Goal: Find specific page/section: Find specific page/section

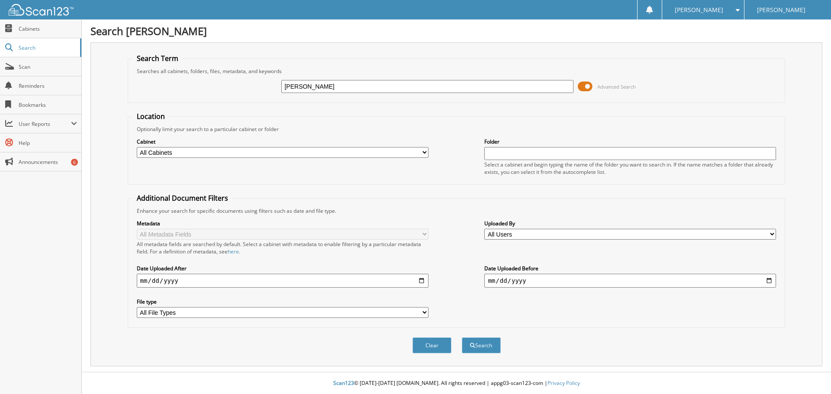
type input "[PERSON_NAME]"
click at [462, 337] on button "Search" at bounding box center [481, 345] width 39 height 16
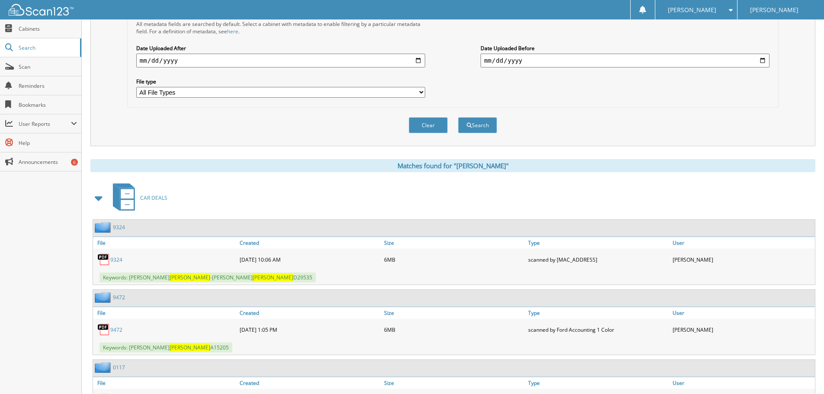
scroll to position [303, 0]
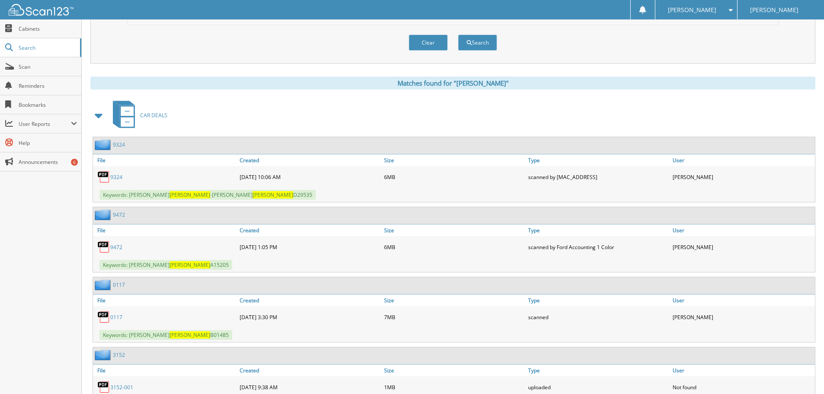
click at [120, 177] on link "9324" at bounding box center [116, 176] width 12 height 7
click at [120, 245] on link "9472" at bounding box center [116, 247] width 12 height 7
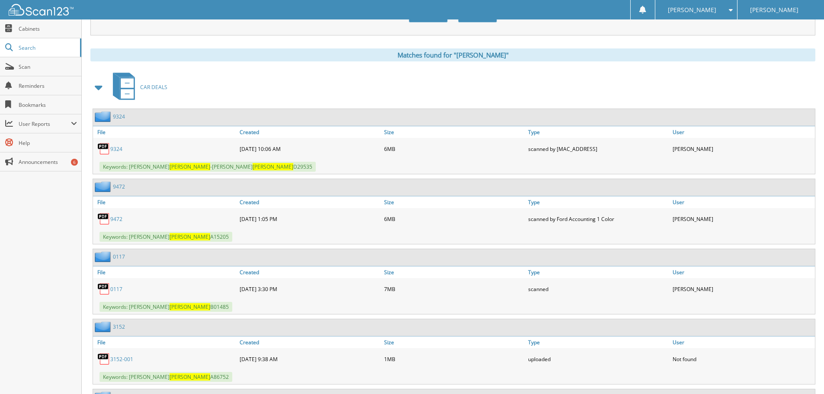
scroll to position [346, 0]
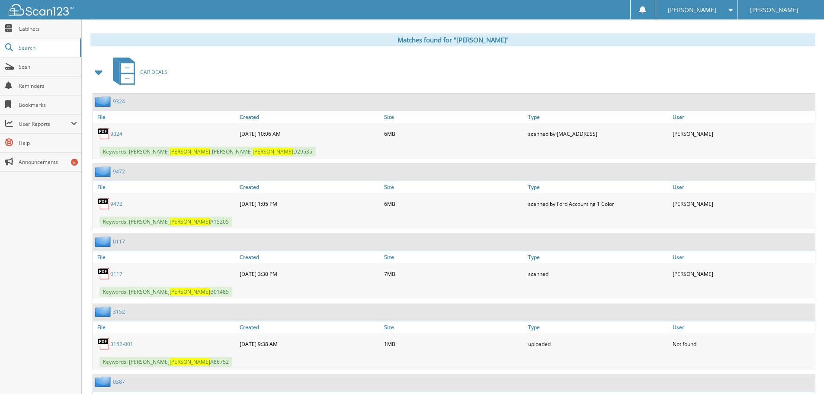
click at [115, 276] on link "0117" at bounding box center [116, 273] width 12 height 7
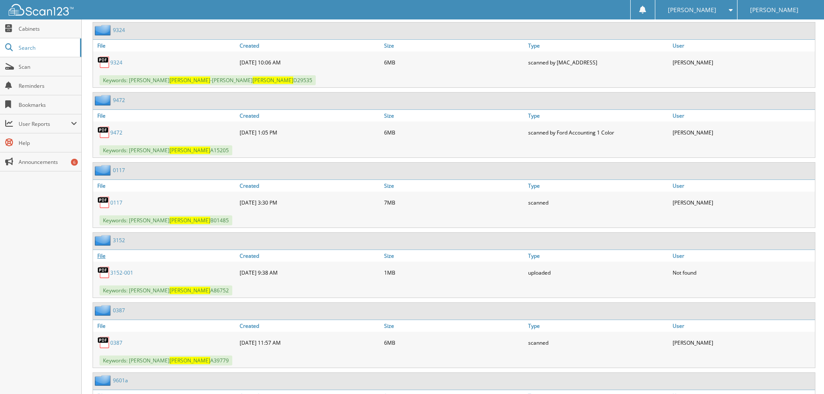
scroll to position [433, 0]
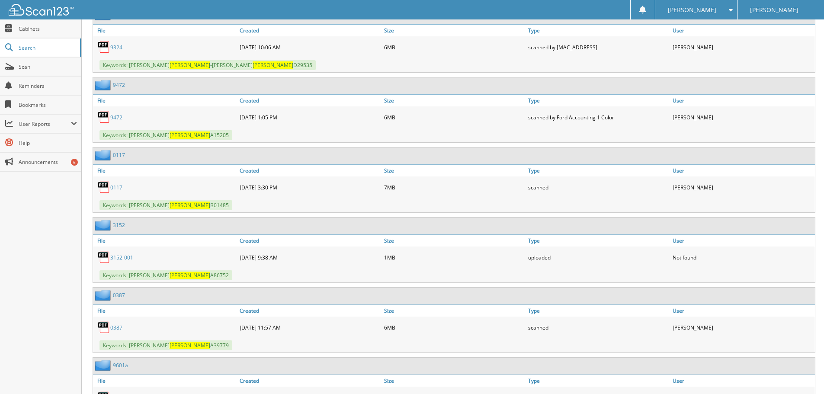
click at [119, 329] on link "0387" at bounding box center [116, 327] width 12 height 7
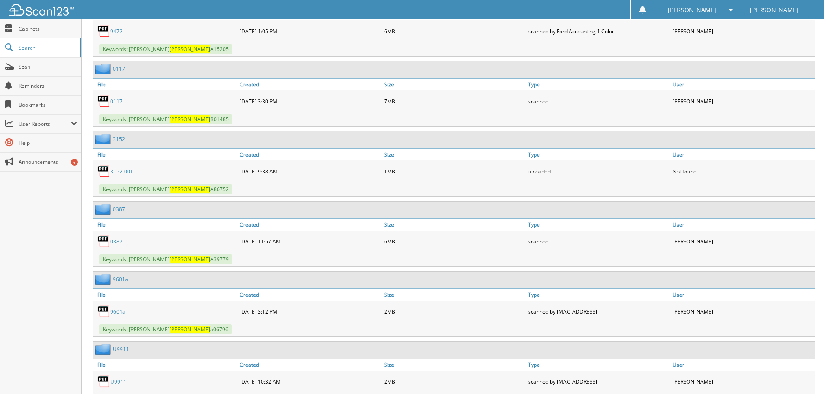
scroll to position [519, 0]
click at [119, 311] on link "9601a" at bounding box center [117, 311] width 15 height 7
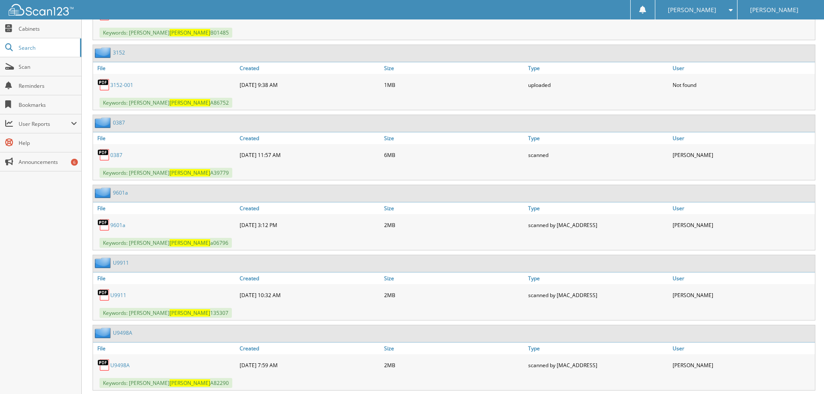
scroll to position [606, 0]
click at [118, 294] on link "U9911" at bounding box center [118, 294] width 16 height 7
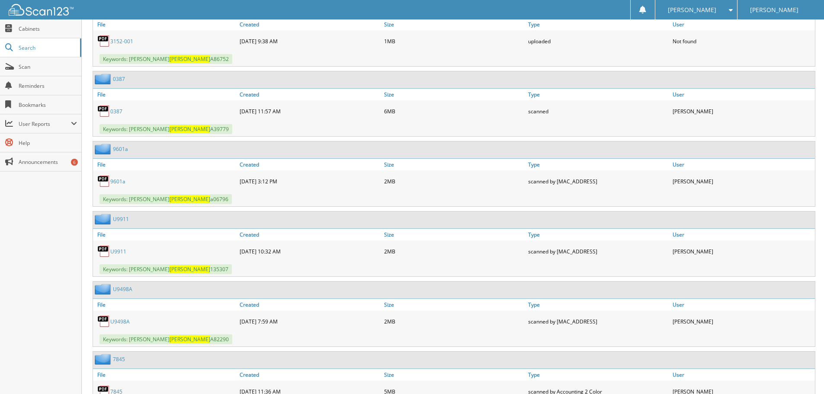
click at [121, 320] on link "U9498A" at bounding box center [119, 321] width 19 height 7
click at [123, 321] on link "U9498A" at bounding box center [119, 321] width 19 height 7
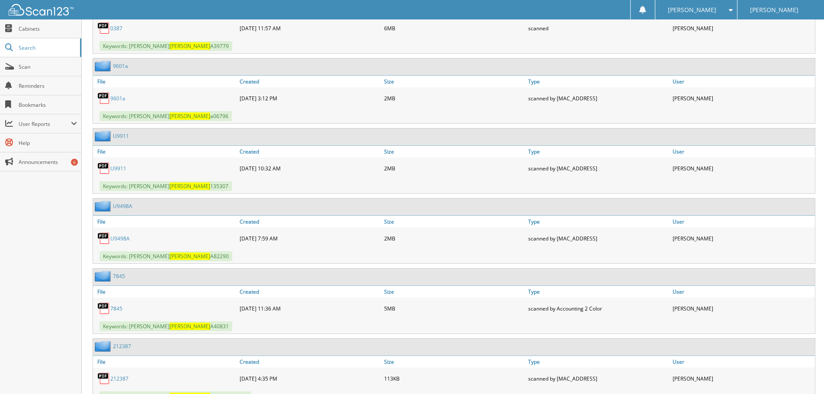
scroll to position [735, 0]
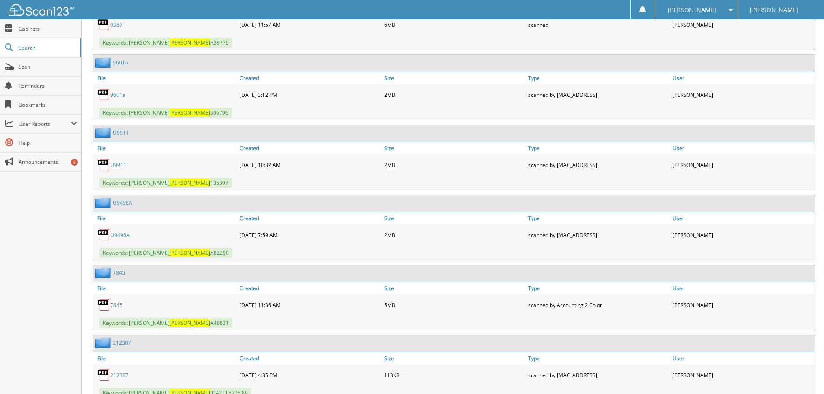
drag, startPoint x: 119, startPoint y: 304, endPoint x: 125, endPoint y: 308, distance: 6.8
click at [119, 304] on link "7845" at bounding box center [116, 305] width 12 height 7
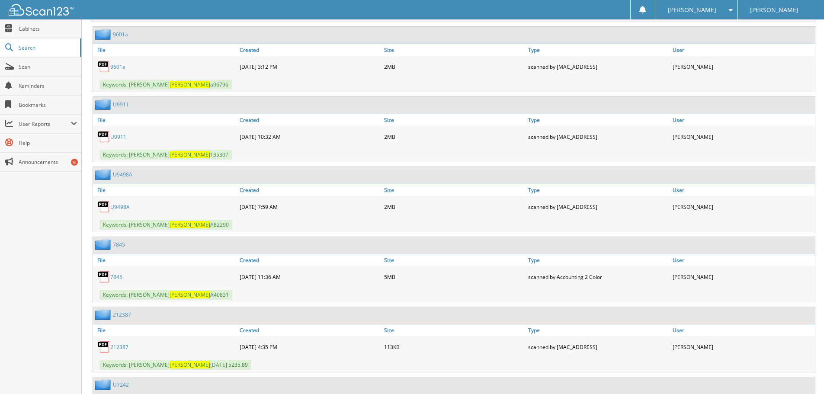
scroll to position [779, 0]
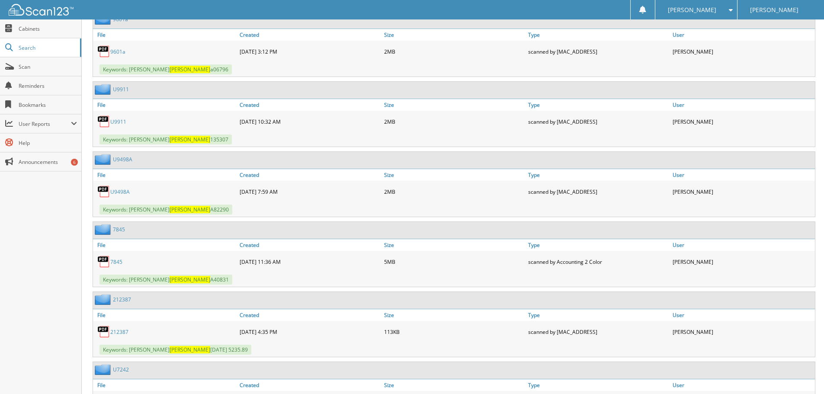
click at [116, 333] on link "212387" at bounding box center [119, 331] width 18 height 7
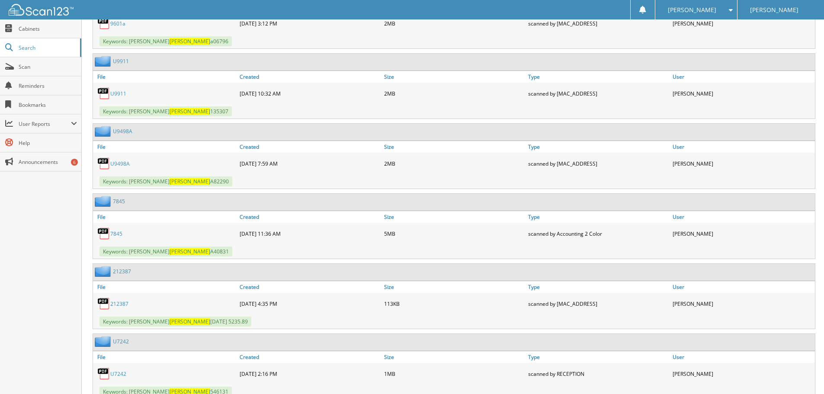
scroll to position [822, 0]
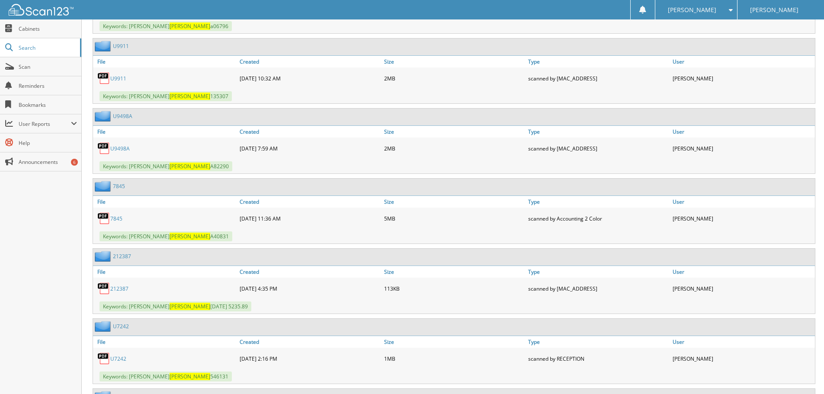
click at [121, 360] on link "U7242" at bounding box center [118, 358] width 16 height 7
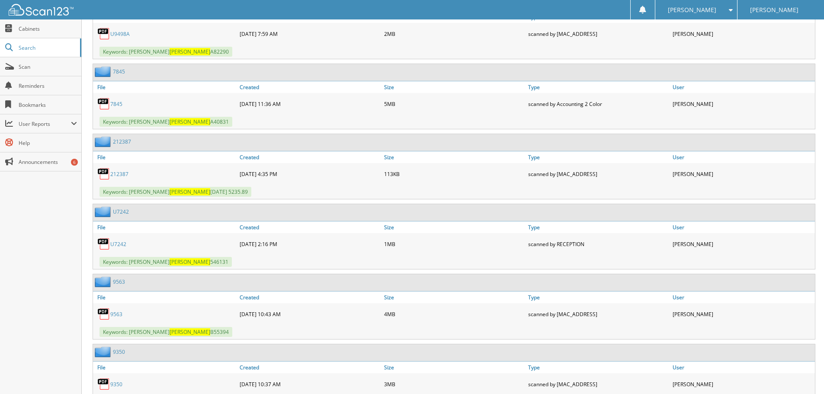
scroll to position [952, 0]
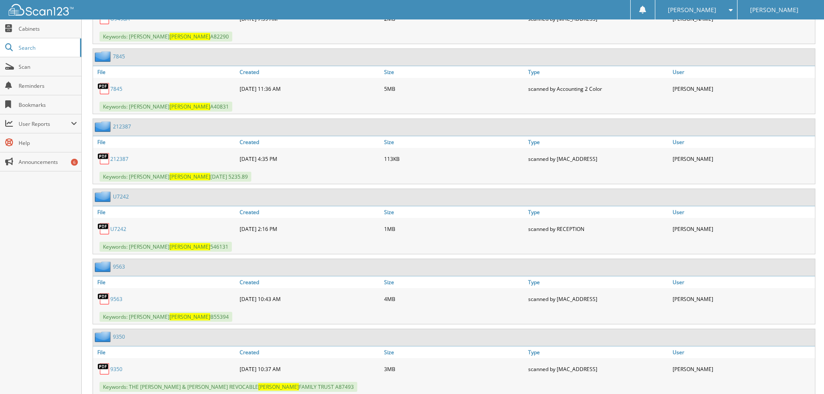
click at [116, 300] on link "9563" at bounding box center [116, 298] width 12 height 7
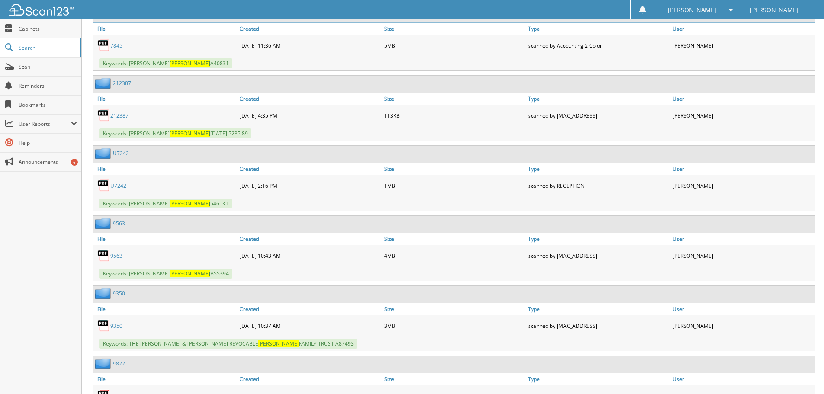
scroll to position [1082, 0]
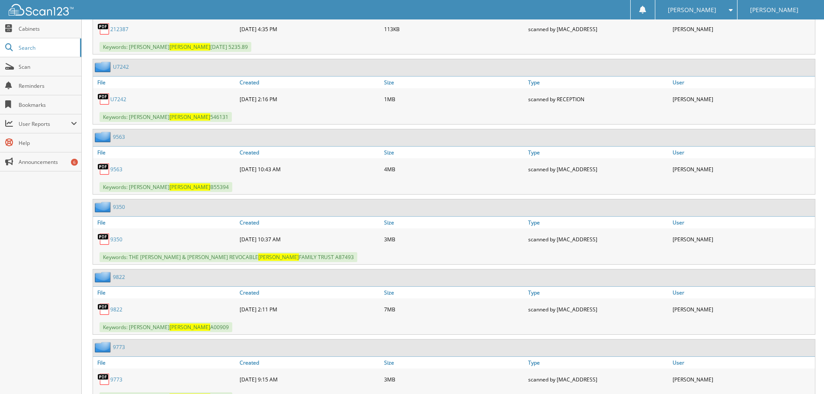
drag, startPoint x: 120, startPoint y: 310, endPoint x: 165, endPoint y: 306, distance: 45.2
click at [120, 310] on link "9822" at bounding box center [116, 309] width 12 height 7
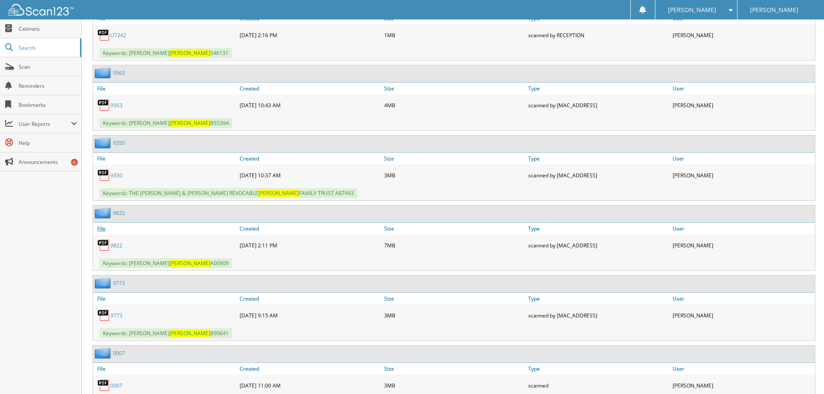
scroll to position [1168, 0]
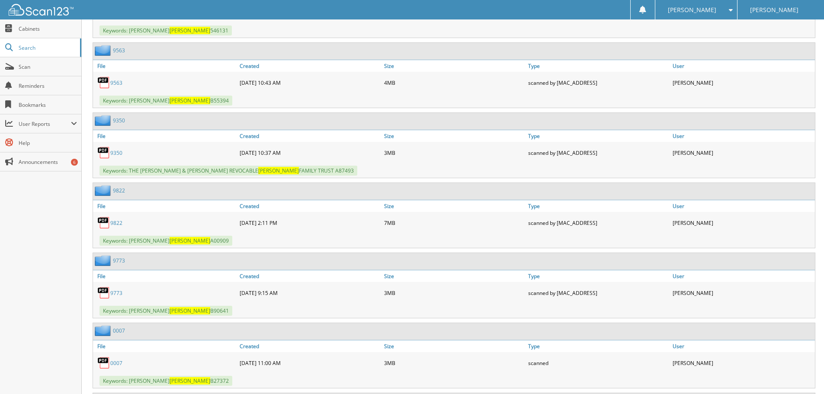
click at [116, 295] on link "9773" at bounding box center [116, 292] width 12 height 7
click at [113, 363] on link "0007" at bounding box center [116, 363] width 12 height 7
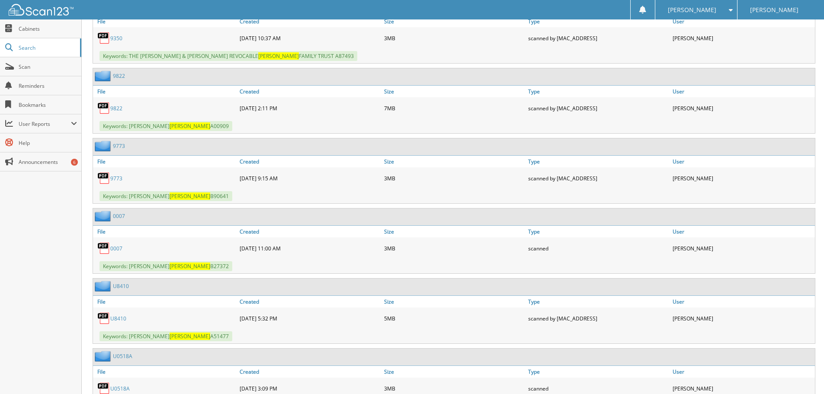
scroll to position [1298, 0]
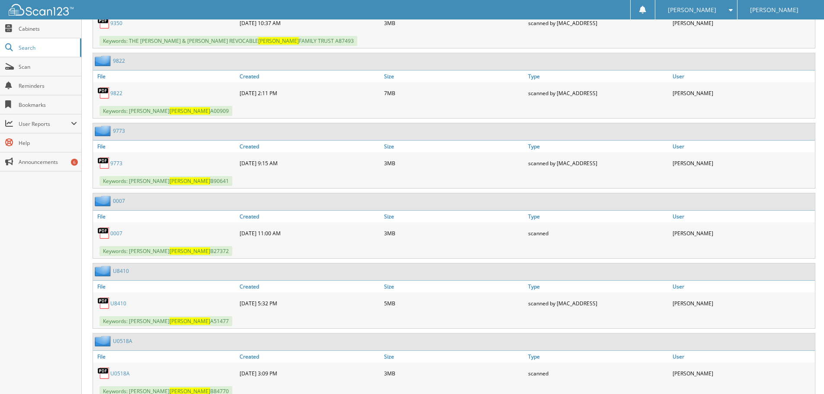
click at [118, 304] on link "U8410" at bounding box center [118, 303] width 16 height 7
click at [117, 304] on link "U8410" at bounding box center [118, 303] width 16 height 7
click at [125, 373] on link "U0518A" at bounding box center [119, 373] width 19 height 7
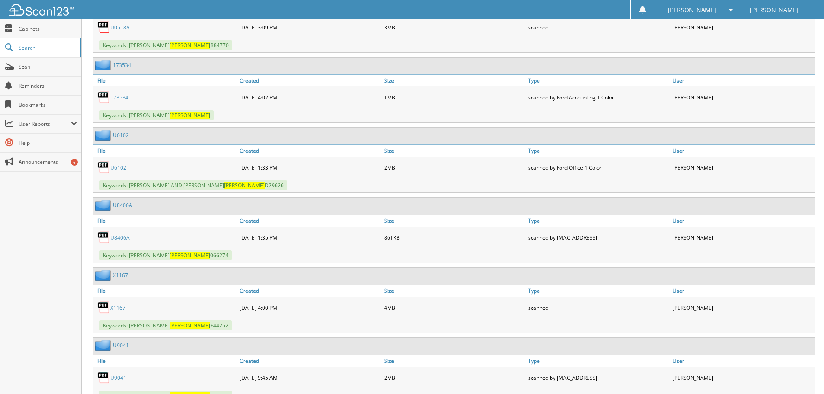
scroll to position [1687, 0]
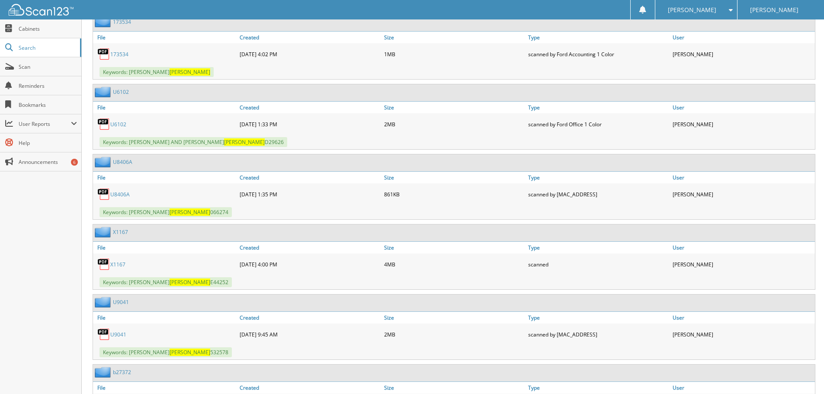
click at [114, 196] on link "U8406A" at bounding box center [119, 194] width 19 height 7
click at [121, 263] on link "X1167" at bounding box center [117, 264] width 15 height 7
click at [116, 337] on link "U9041" at bounding box center [118, 334] width 16 height 7
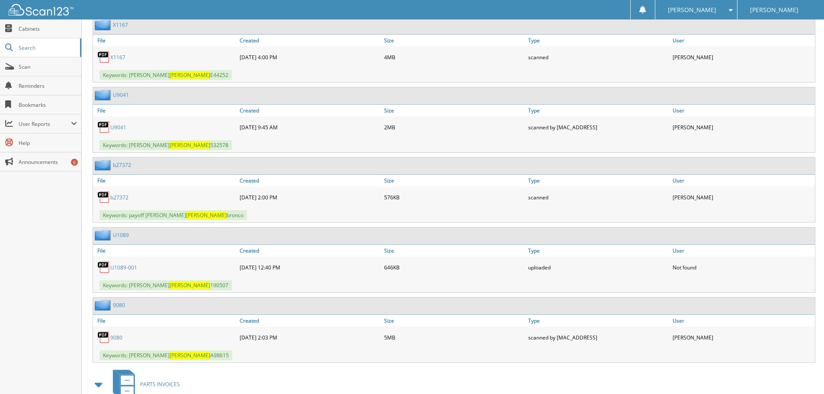
scroll to position [1904, 0]
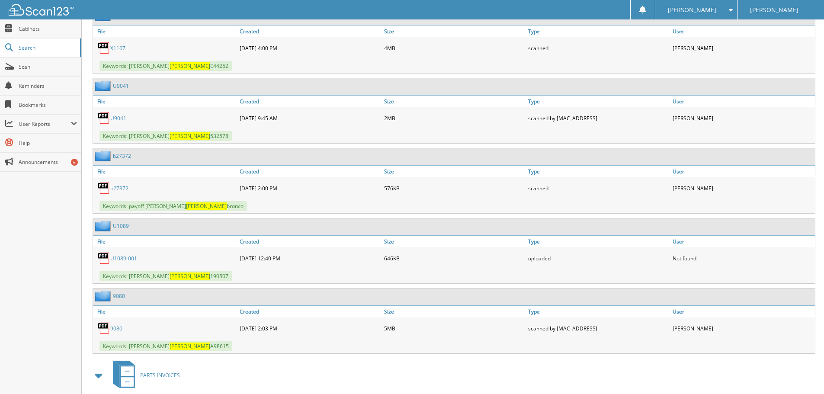
click at [113, 331] on link "9080" at bounding box center [116, 328] width 12 height 7
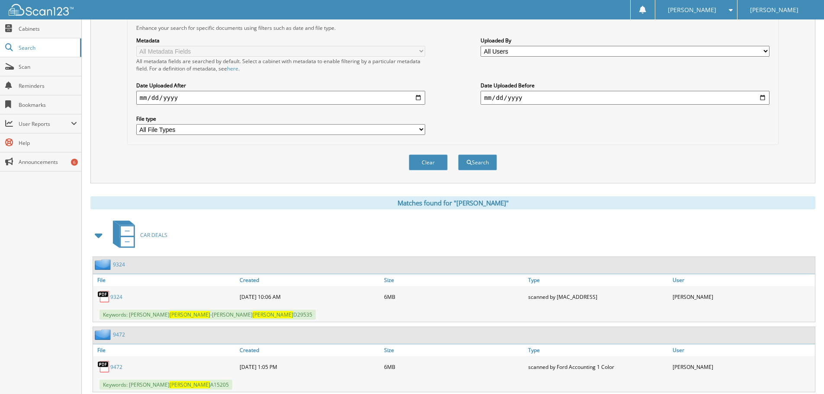
scroll to position [0, 0]
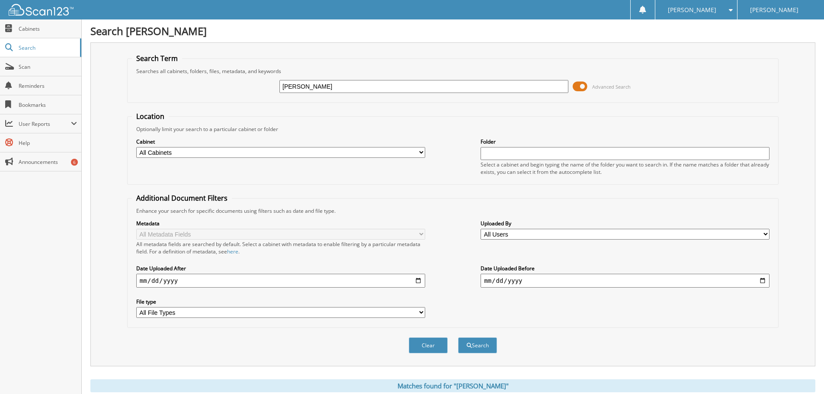
drag, startPoint x: 318, startPoint y: 90, endPoint x: 142, endPoint y: 59, distance: 178.2
click at [163, 67] on fieldset "Search Term Searches all cabinets, folders, files, metadata, and keywords [PERS…" at bounding box center [453, 78] width 652 height 49
type input "9601a"
click at [458, 337] on button "Search" at bounding box center [477, 345] width 39 height 16
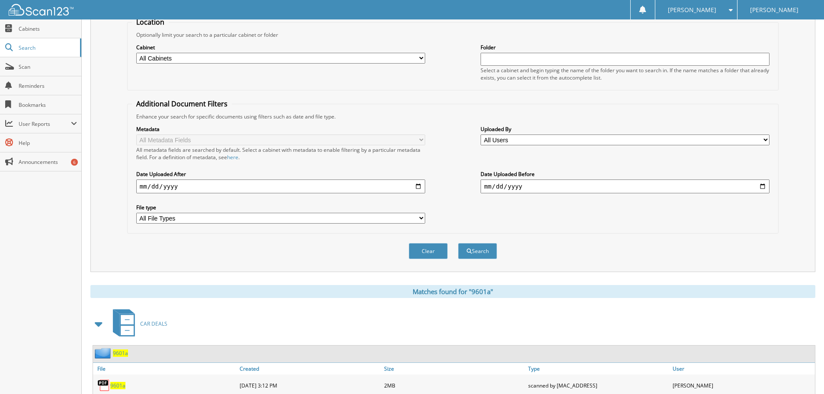
scroll to position [138, 0]
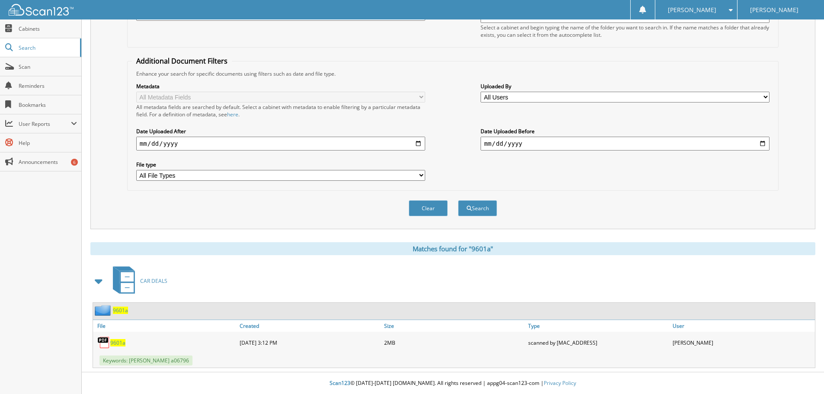
click at [117, 340] on span "9601a" at bounding box center [117, 342] width 15 height 7
